Goal: Task Accomplishment & Management: Manage account settings

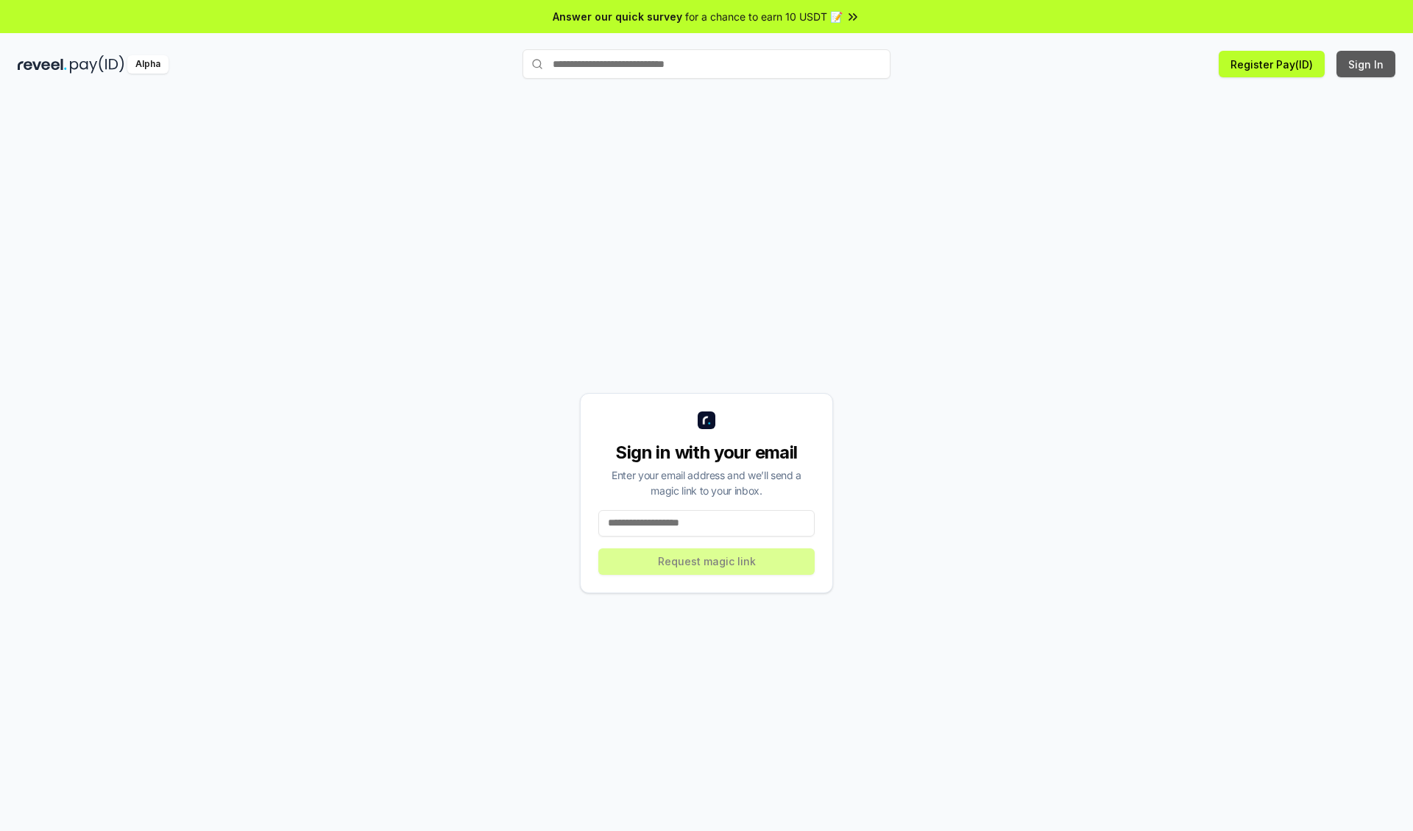
click at [1367, 64] on button "Sign In" at bounding box center [1366, 64] width 59 height 27
type input "**********"
click at [707, 561] on button "Request magic link" at bounding box center [707, 561] width 216 height 27
